Goal: Information Seeking & Learning: Learn about a topic

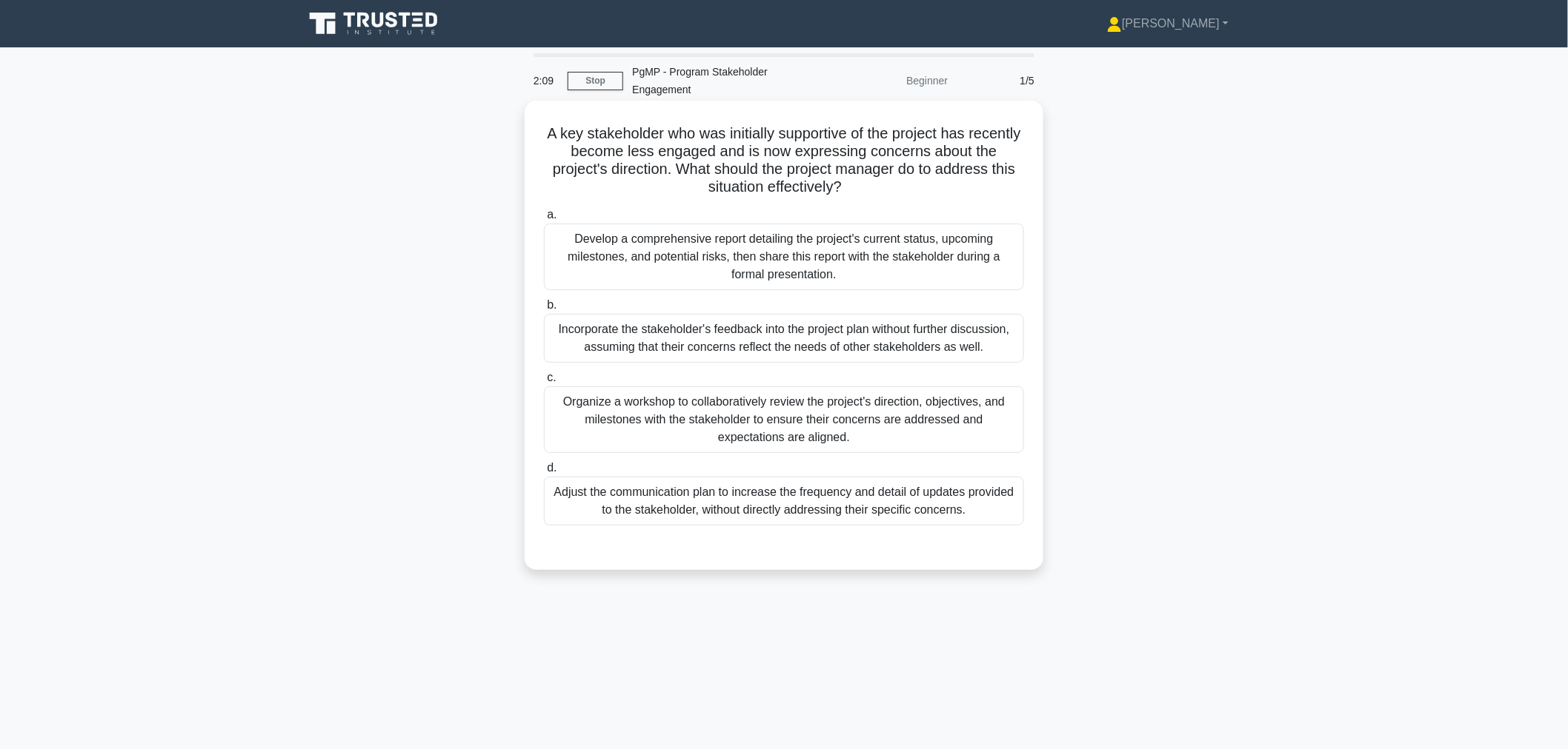
click at [721, 506] on div "Adjust the communication plan to increase the frequency and detail of updates p…" at bounding box center [784, 501] width 480 height 49
click at [544, 473] on input "d. Adjust the communication plan to increase the frequency and detail of update…" at bounding box center [544, 468] width 0 height 10
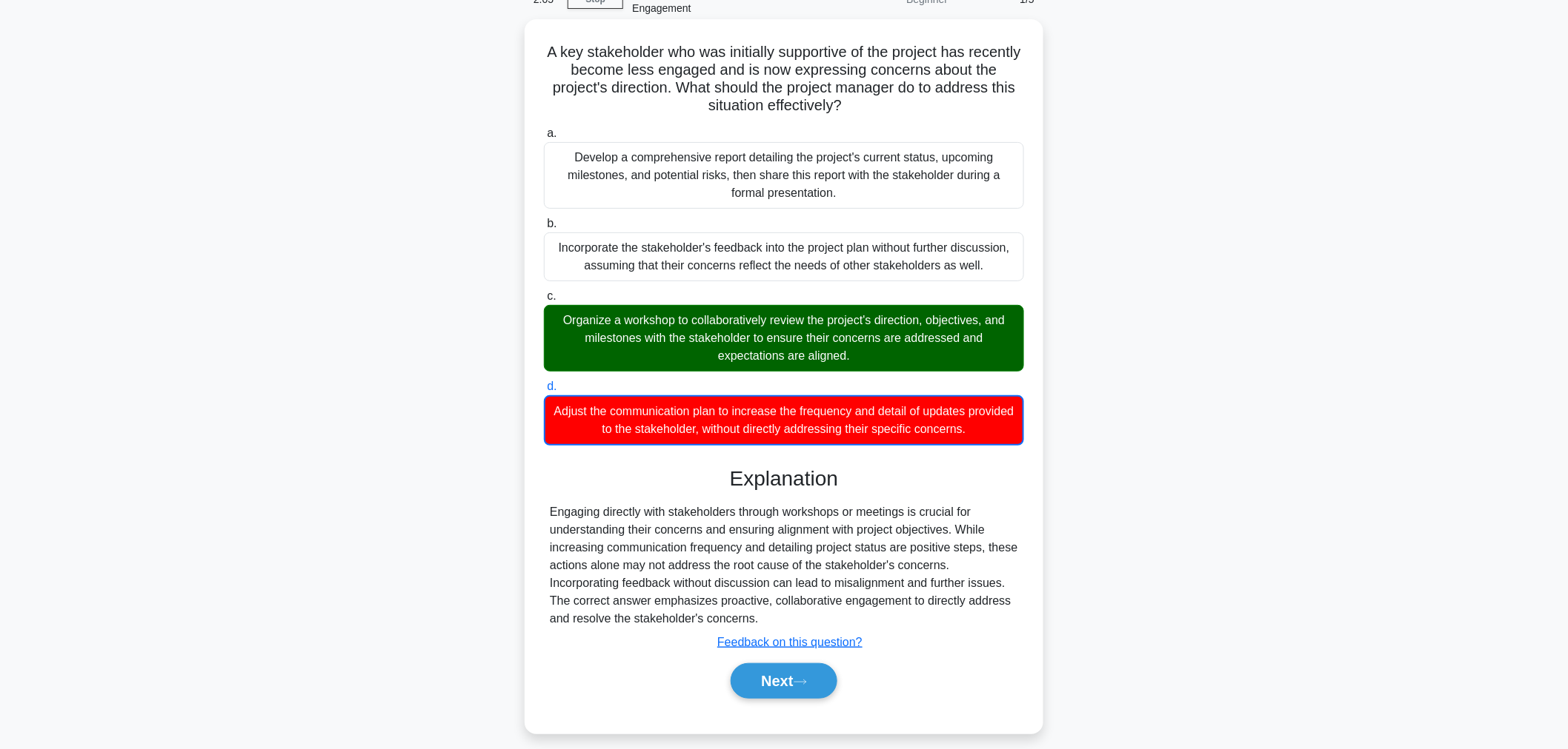
scroll to position [93, 0]
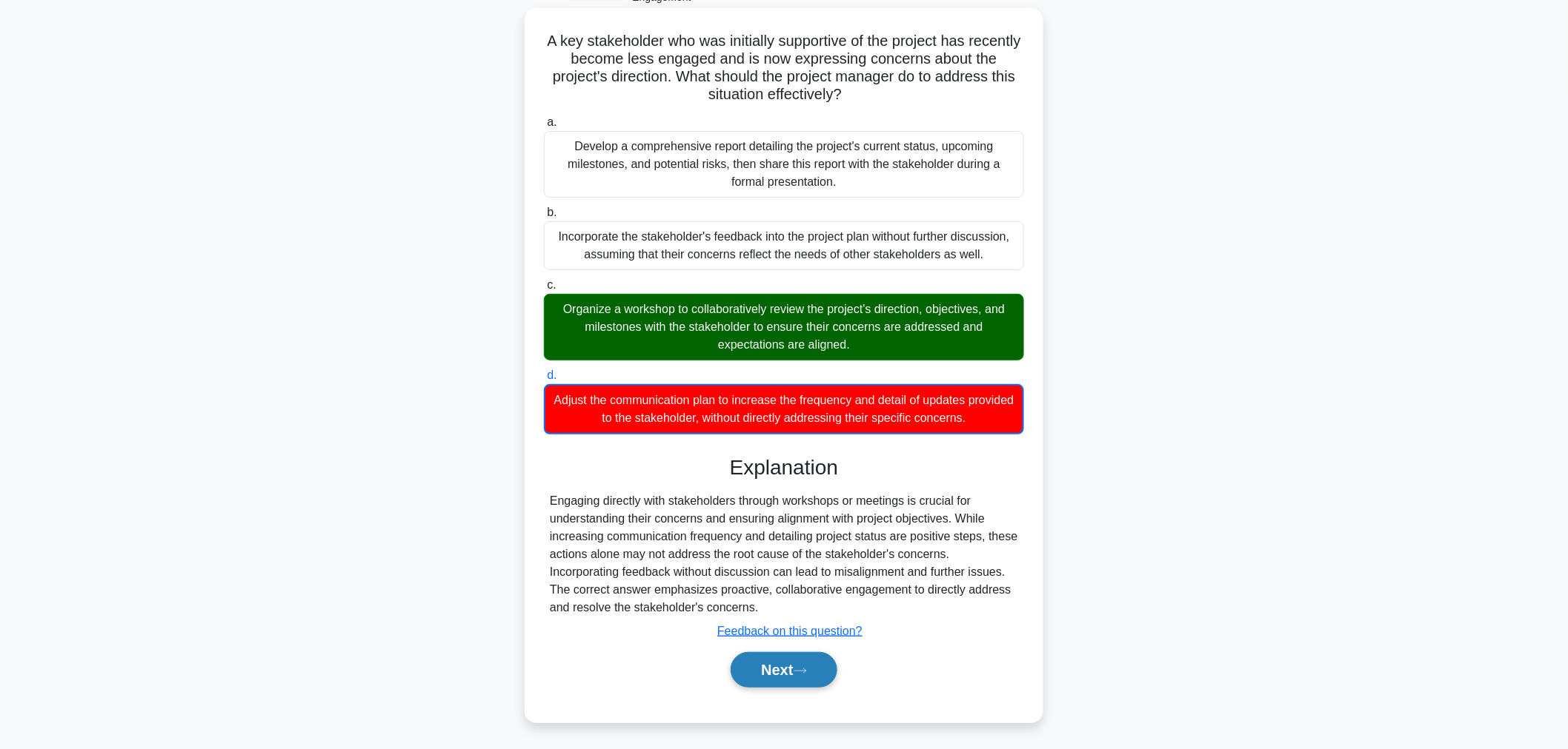
click at [763, 662] on button "Next" at bounding box center [783, 669] width 106 height 36
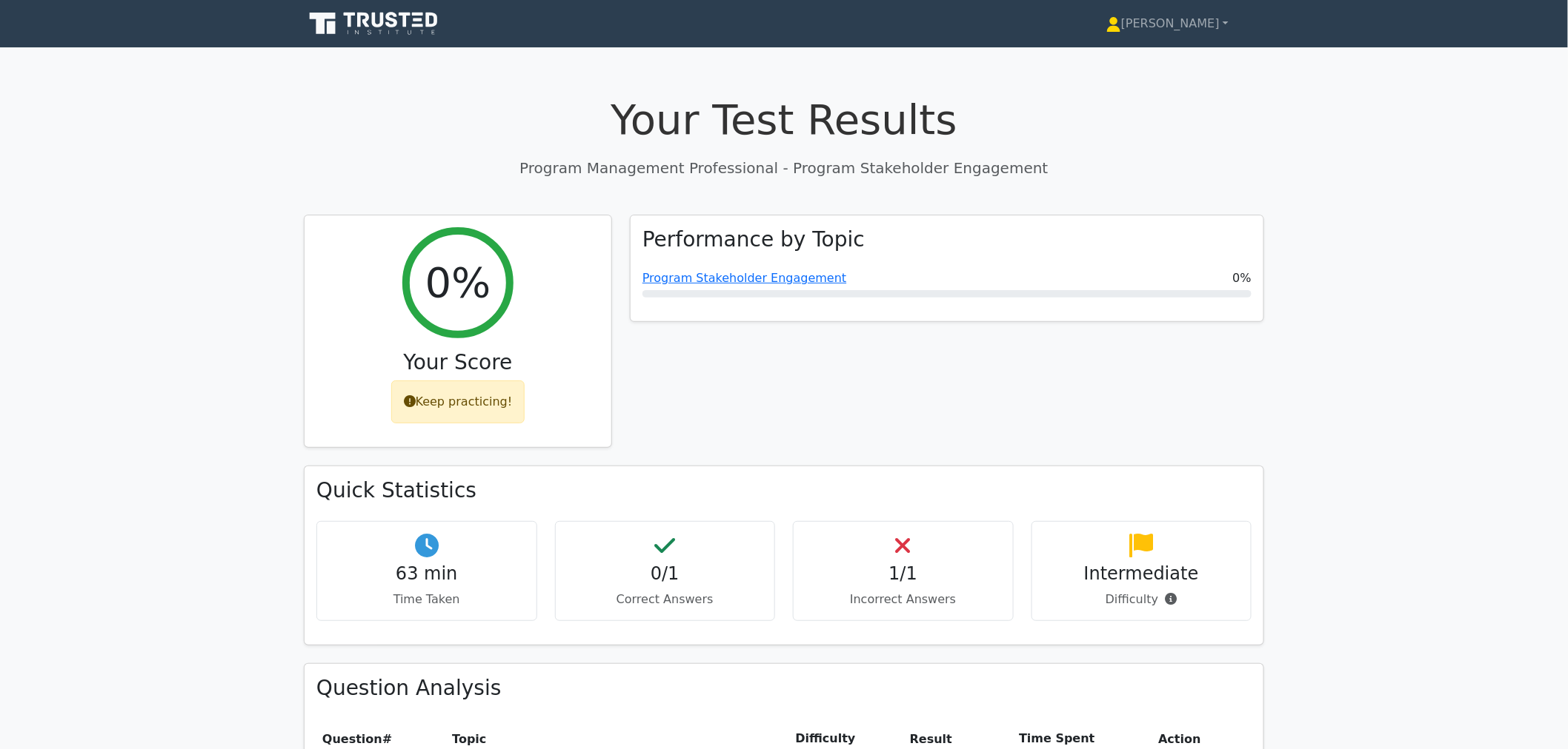
click at [388, 34] on icon at bounding box center [375, 24] width 142 height 28
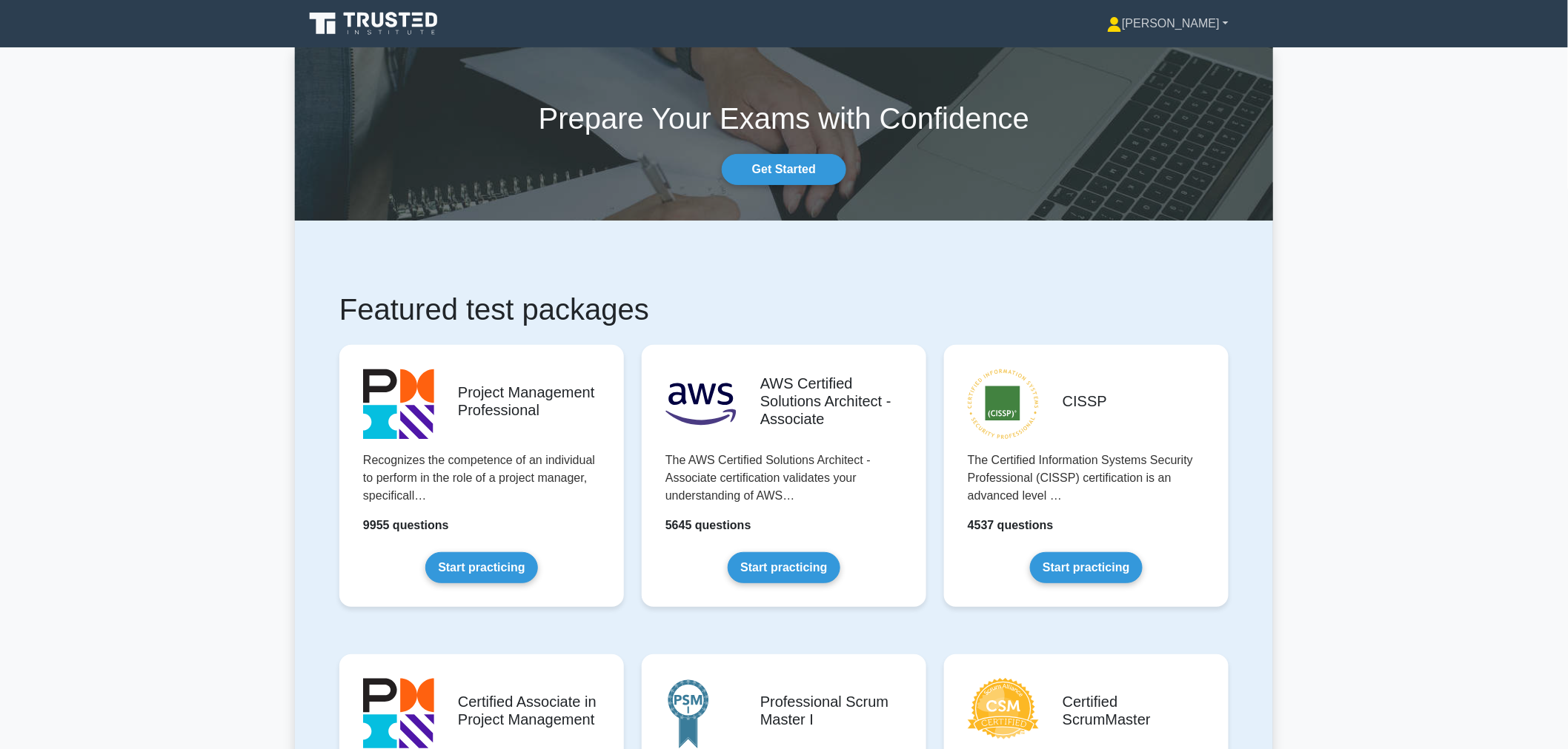
click at [1199, 30] on link "[PERSON_NAME]" at bounding box center [1168, 24] width 193 height 30
click at [1174, 64] on link "Profile" at bounding box center [1130, 58] width 117 height 24
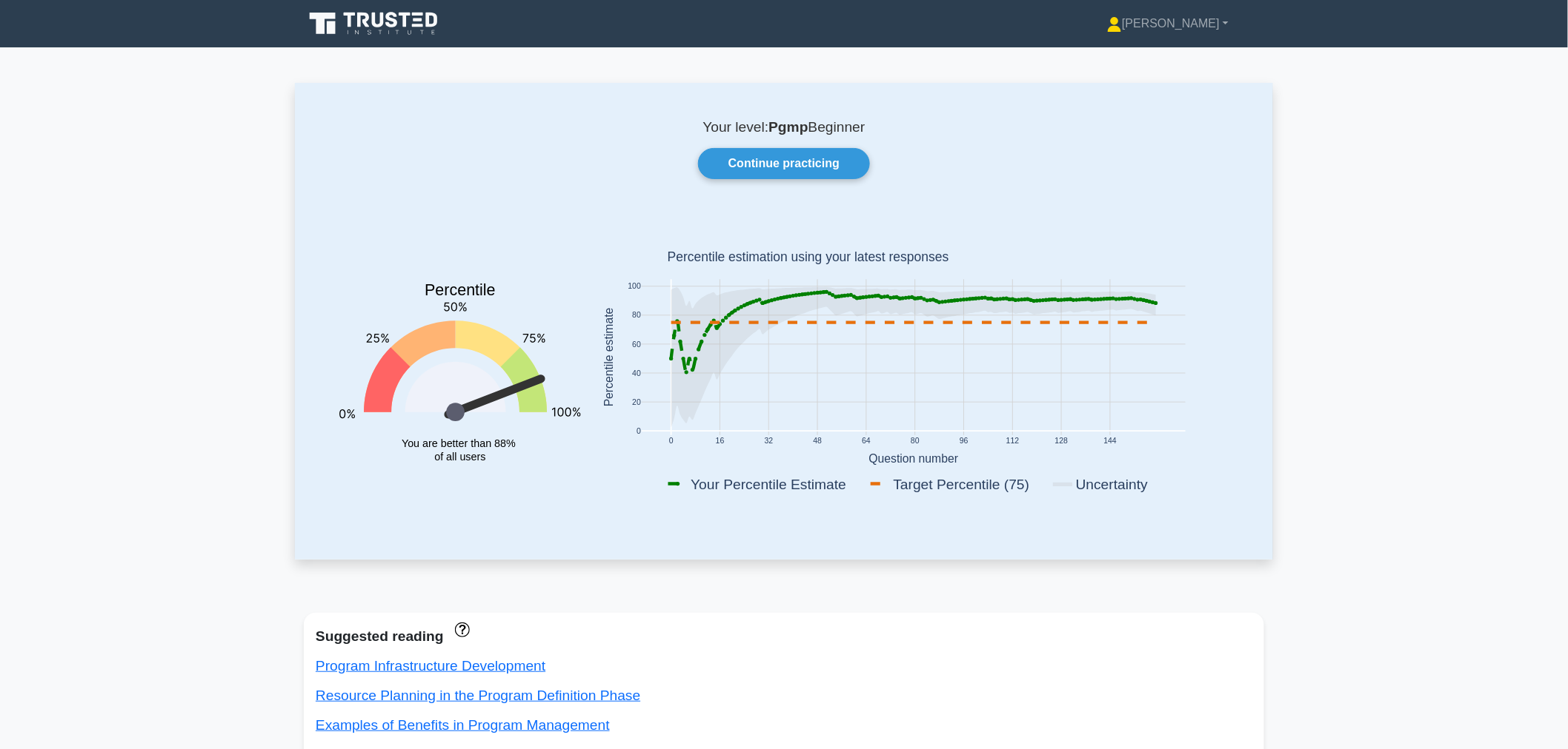
scroll to position [82, 0]
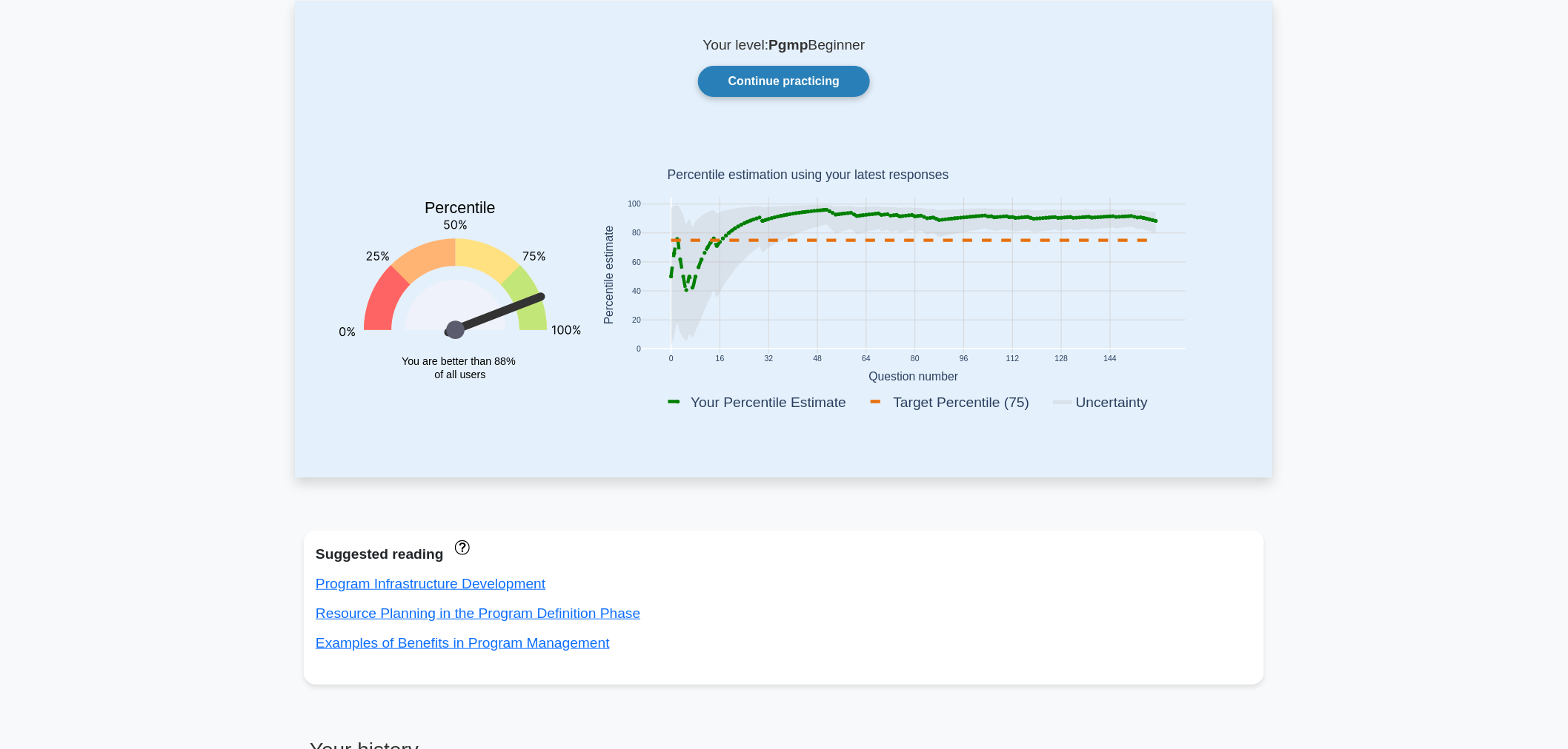
click at [786, 84] on link "Continue practicing" at bounding box center [784, 81] width 172 height 32
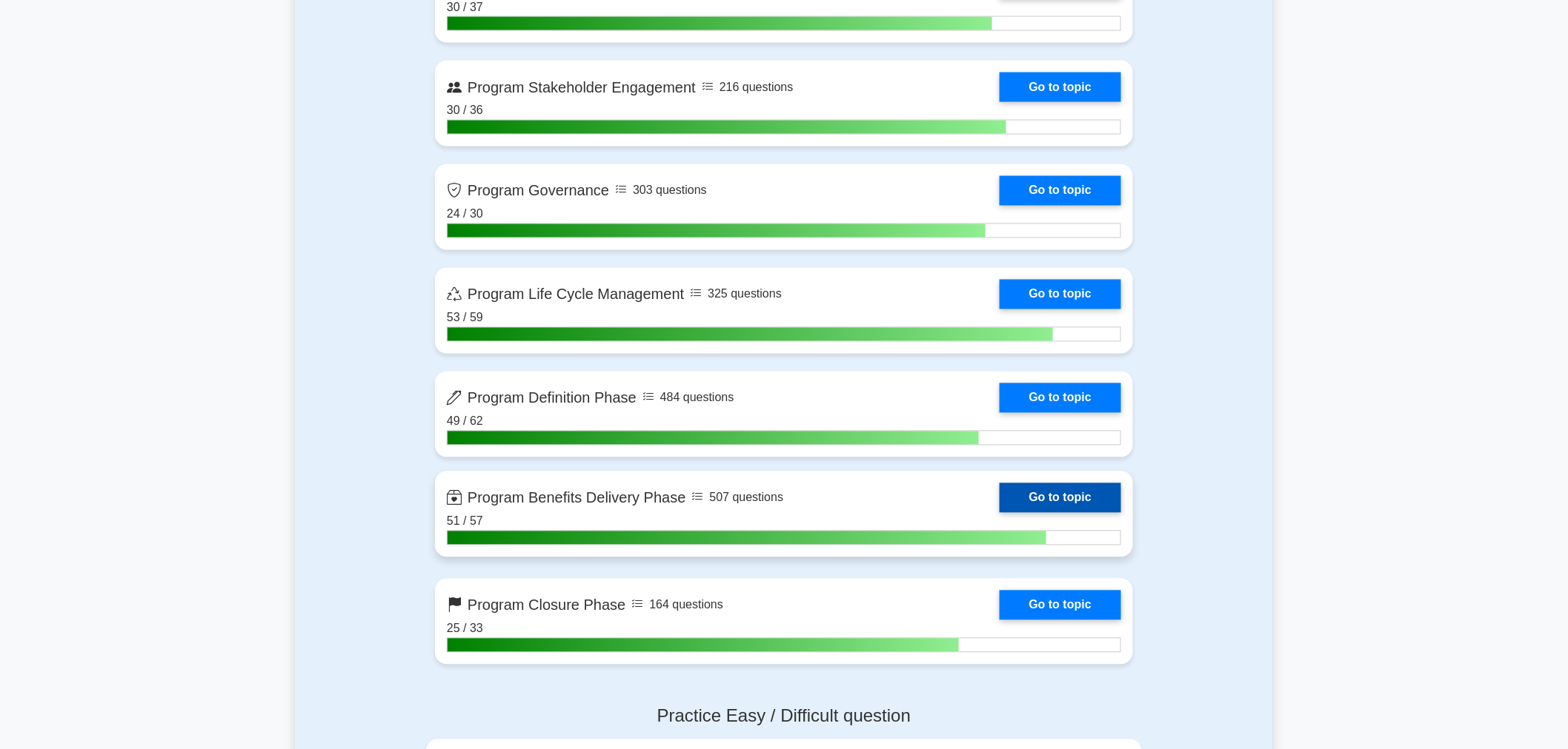
scroll to position [1069, 0]
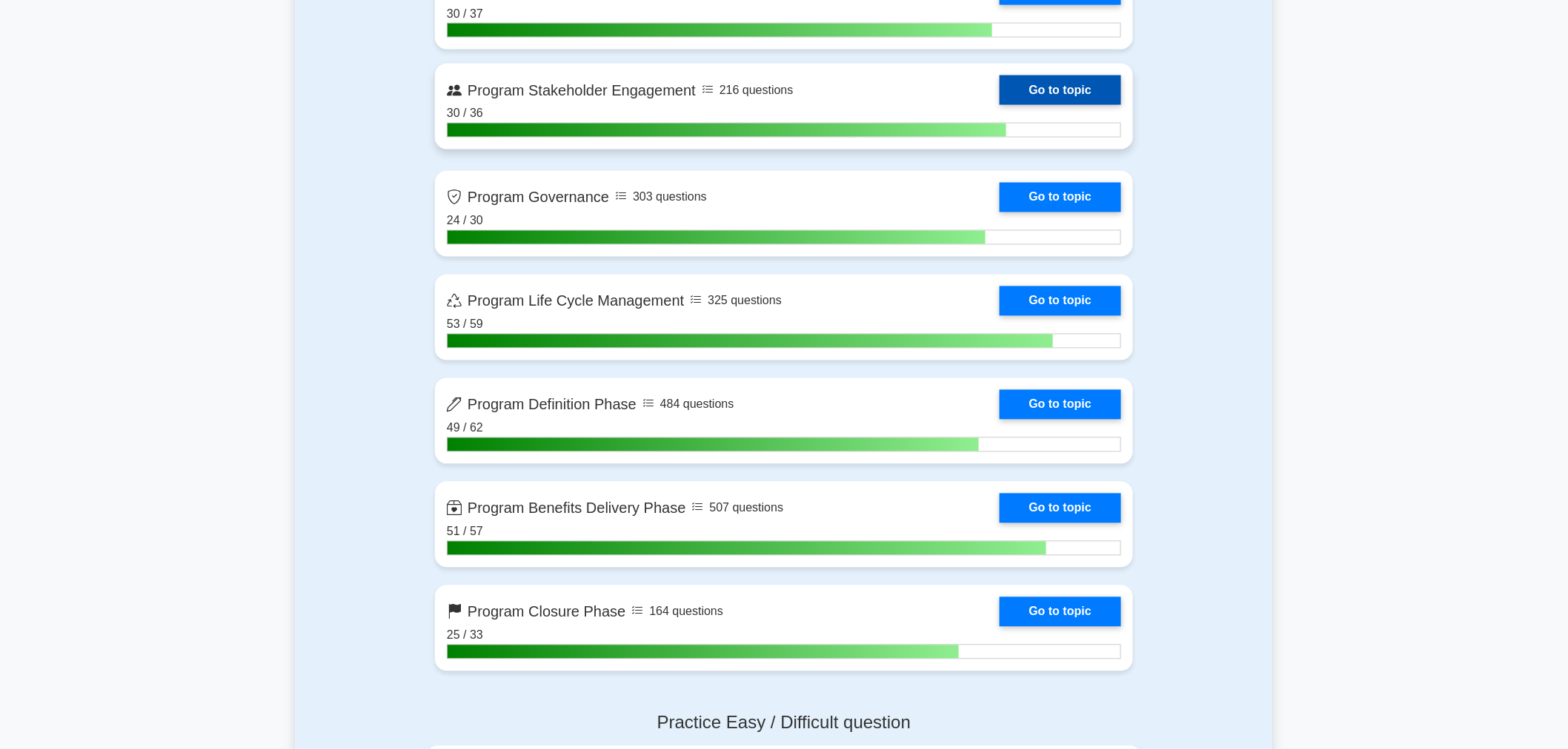
click at [1061, 79] on link "Go to topic" at bounding box center [1059, 90] width 122 height 30
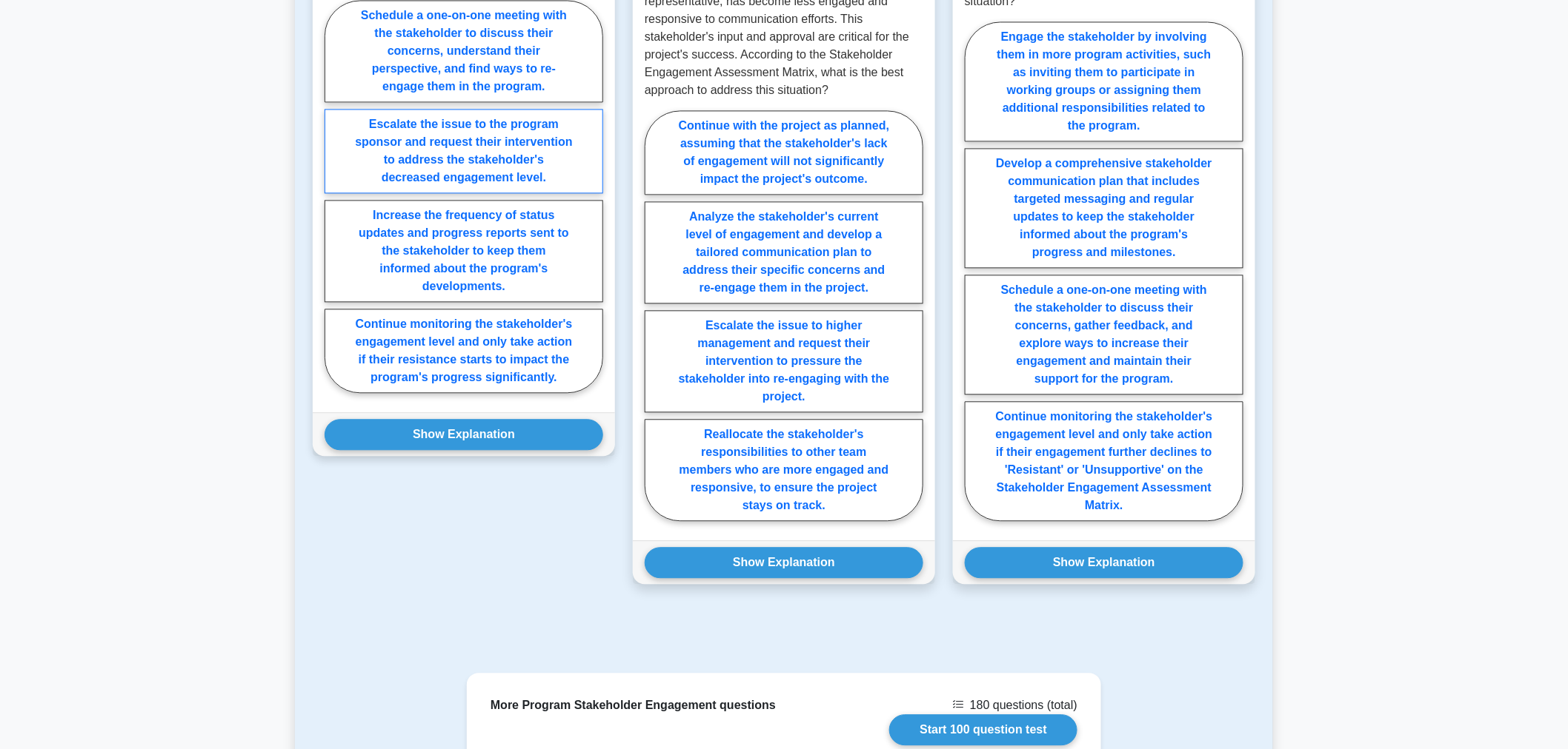
scroll to position [1398, 0]
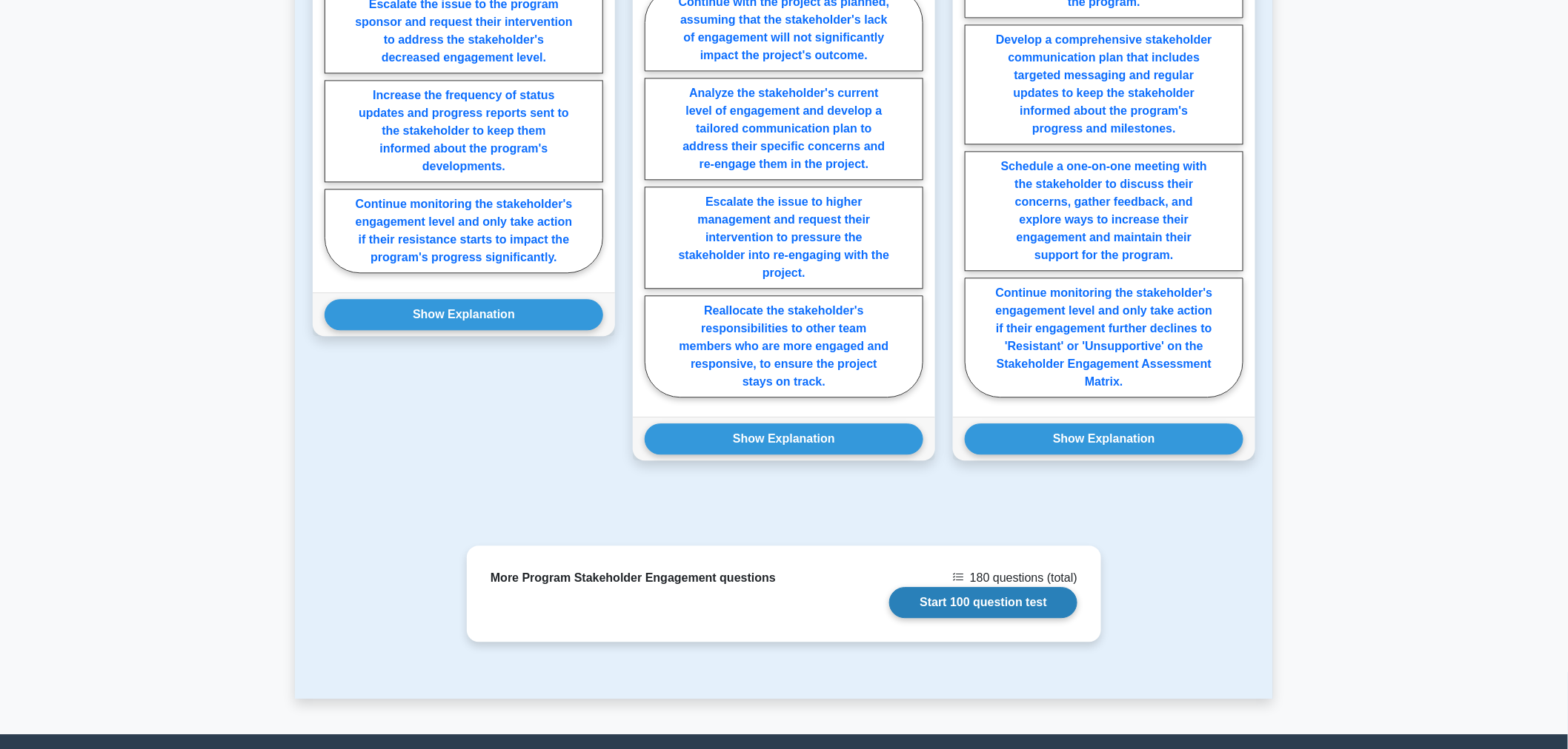
click at [942, 587] on link "Start 100 question test" at bounding box center [982, 603] width 188 height 32
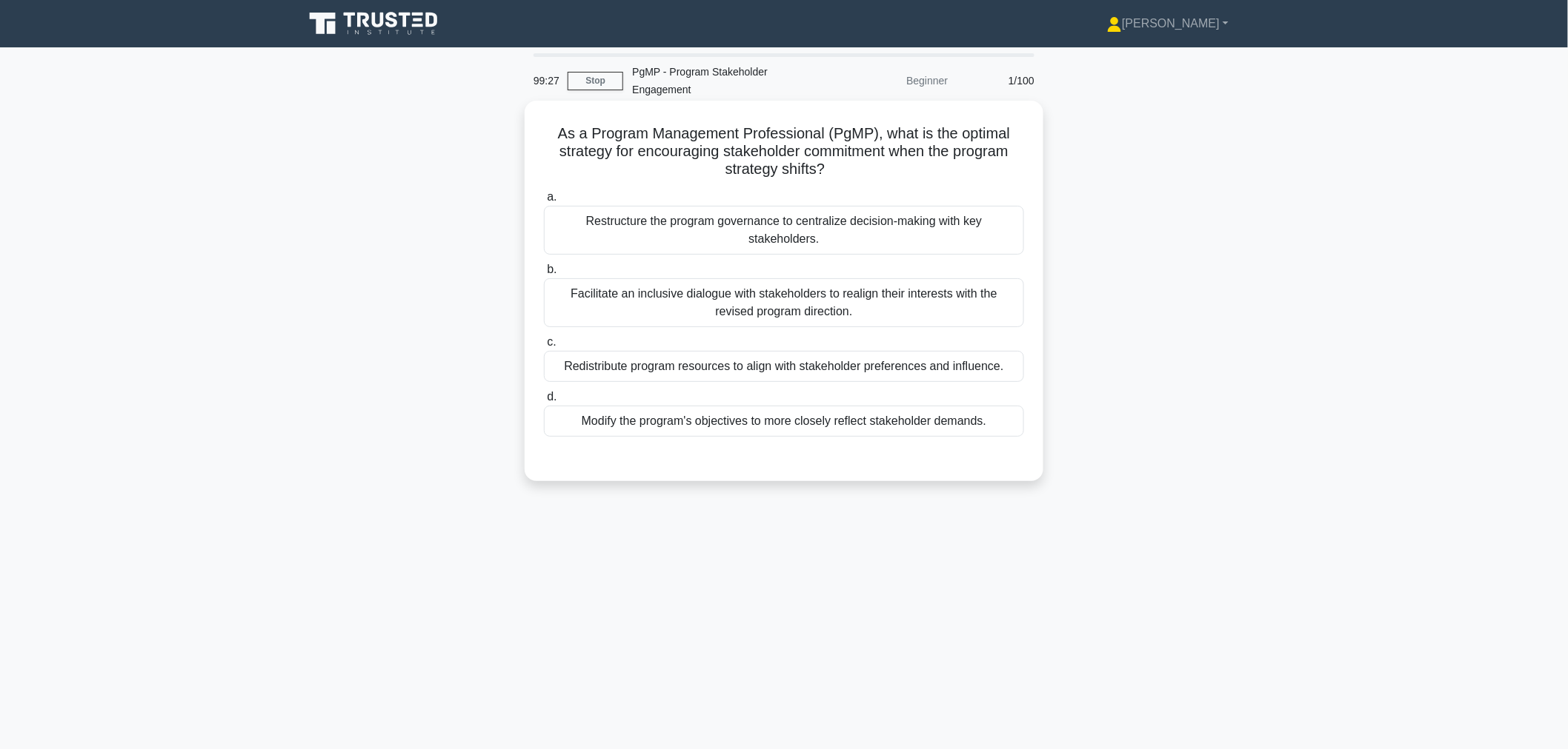
click at [791, 240] on div "Restructure the program governance to centralize decision-making with key stake…" at bounding box center [784, 230] width 480 height 49
click at [544, 202] on input "a. Restructure the program governance to centralize decision-making with key st…" at bounding box center [544, 197] width 0 height 10
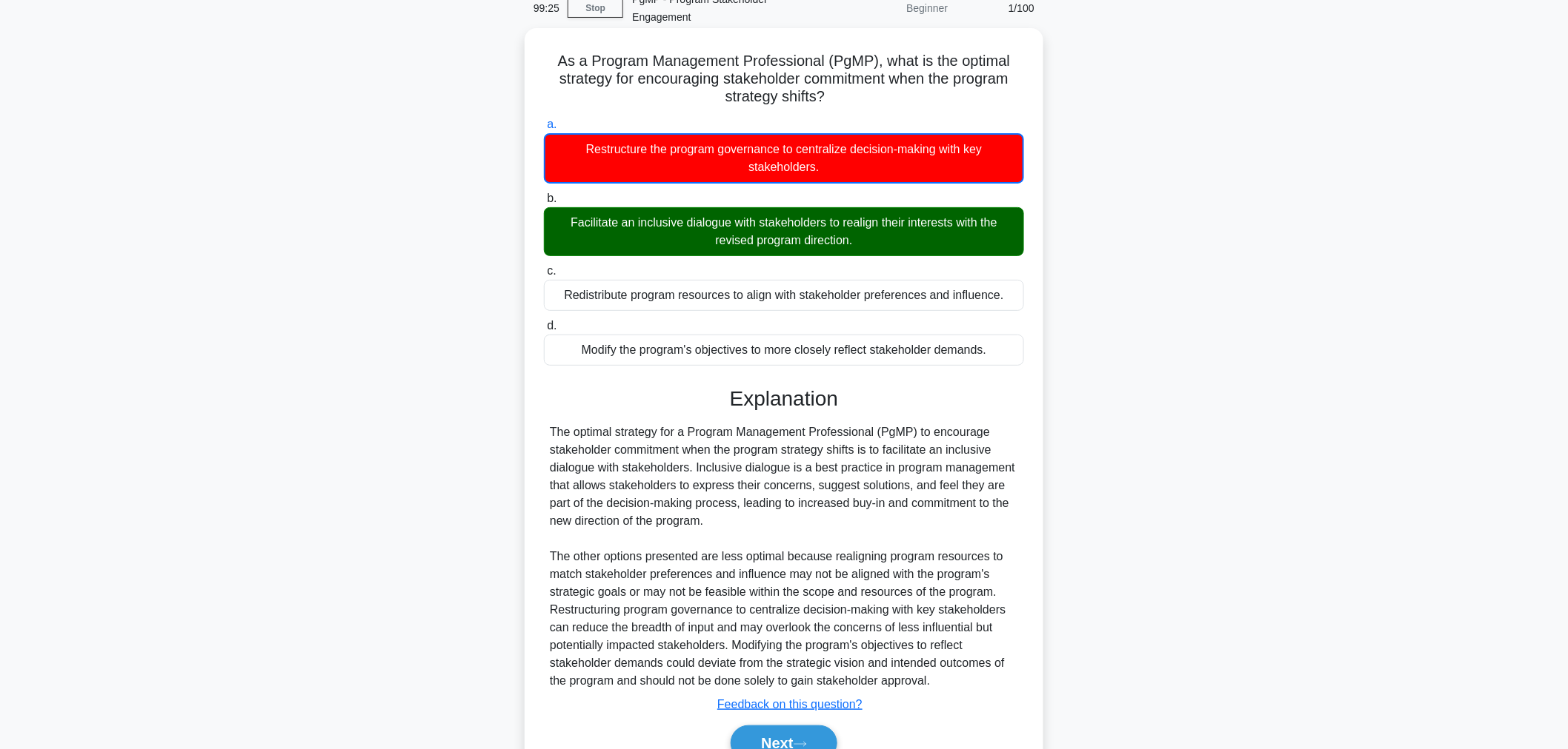
scroll to position [145, 0]
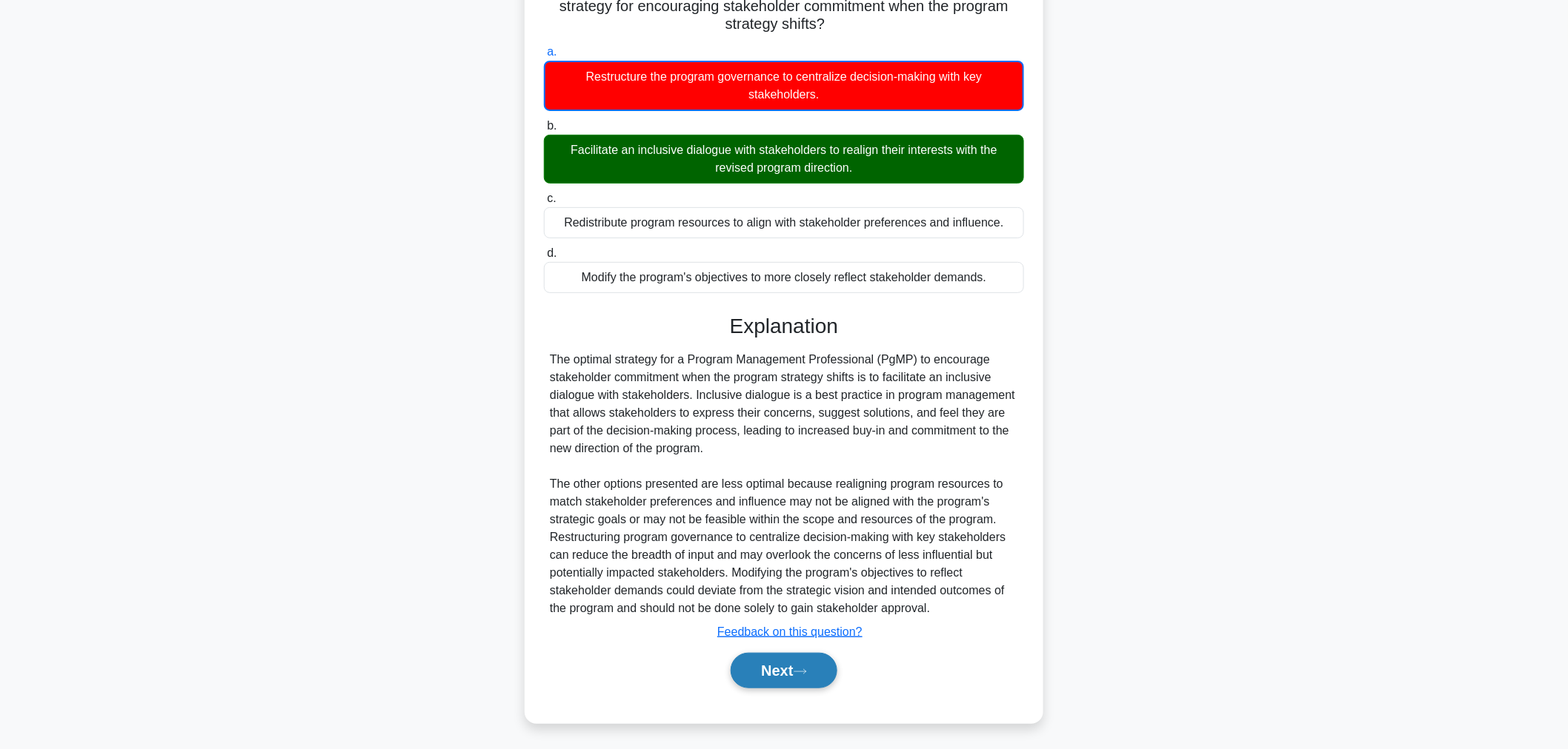
click at [788, 680] on button "Next" at bounding box center [783, 670] width 106 height 36
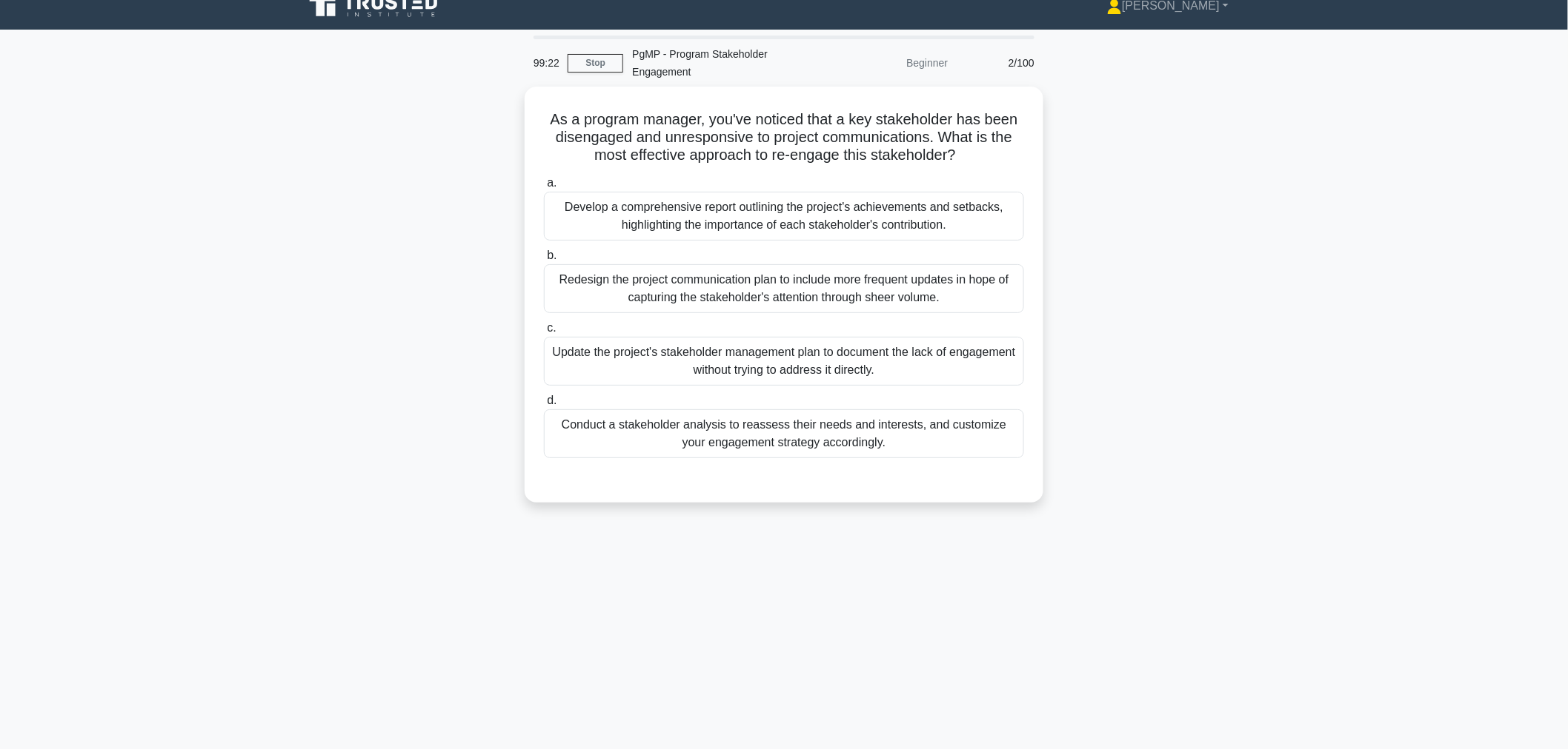
scroll to position [0, 0]
